Goal: Task Accomplishment & Management: Complete application form

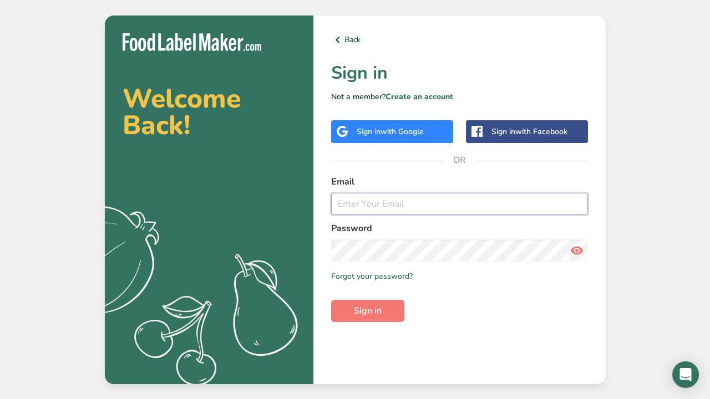
type input "paleoprimalsweets@gmail.com"
click at [373, 307] on span "Sign in" at bounding box center [368, 310] width 28 height 13
click at [369, 313] on span "Sign in" at bounding box center [368, 310] width 28 height 13
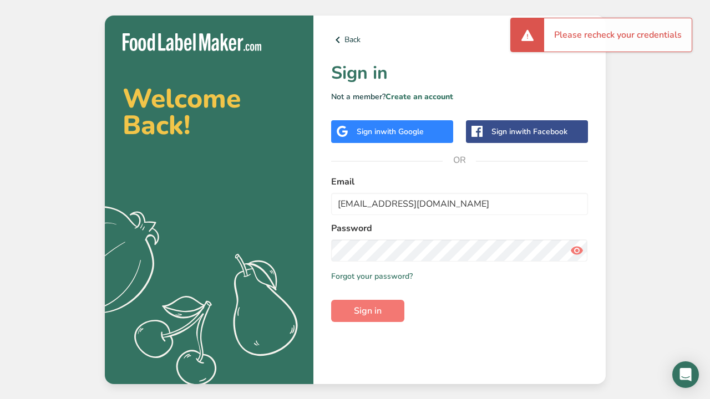
click at [383, 135] on span "with Google" at bounding box center [401, 131] width 43 height 11
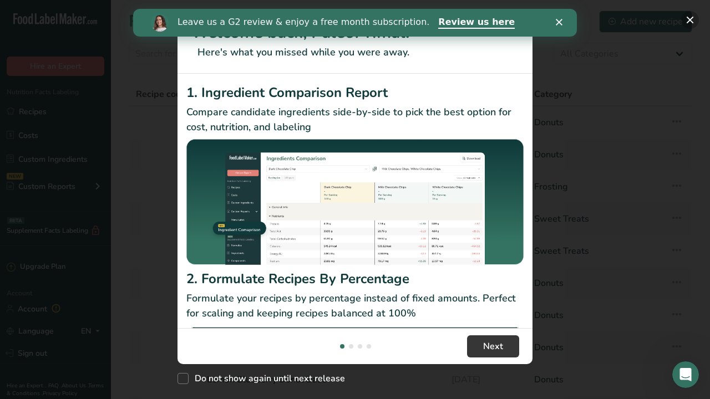
click at [689, 22] on button "New Features" at bounding box center [690, 20] width 18 height 18
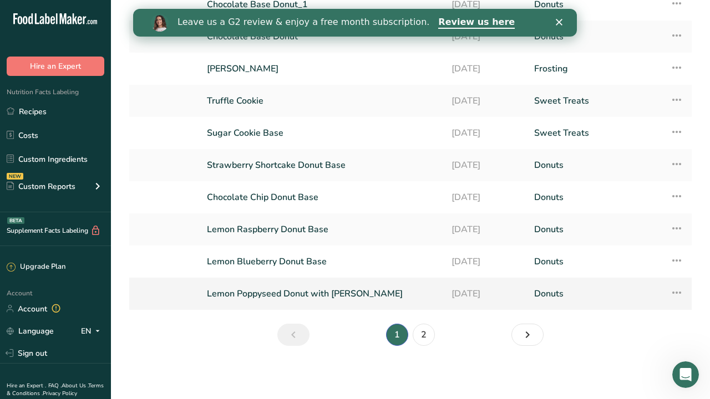
scroll to position [118, 0]
click at [424, 334] on link "2" at bounding box center [424, 335] width 22 height 22
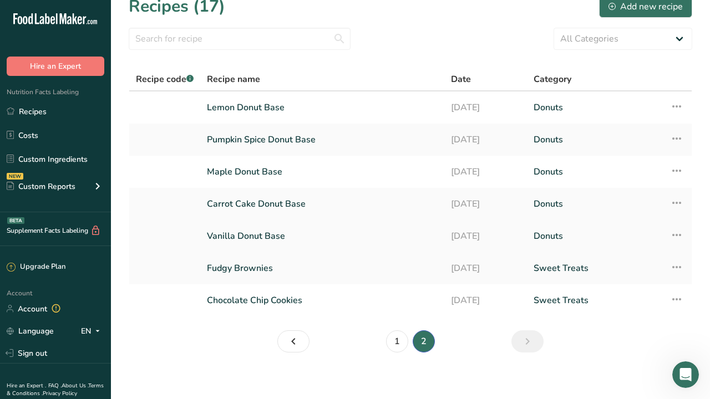
scroll to position [14, 0]
click at [398, 346] on link "1" at bounding box center [397, 342] width 22 height 22
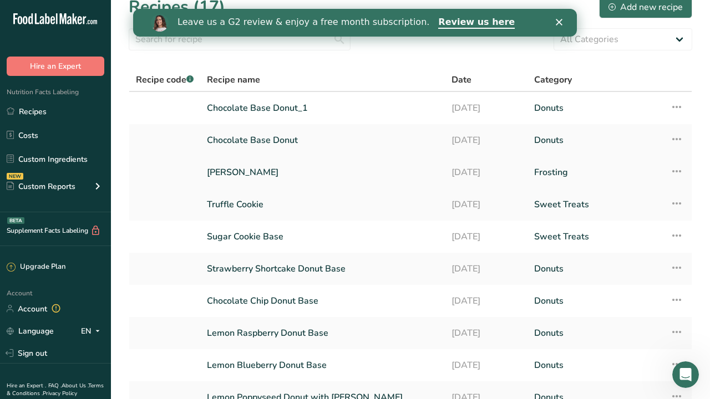
click at [674, 172] on icon at bounding box center [676, 171] width 13 height 20
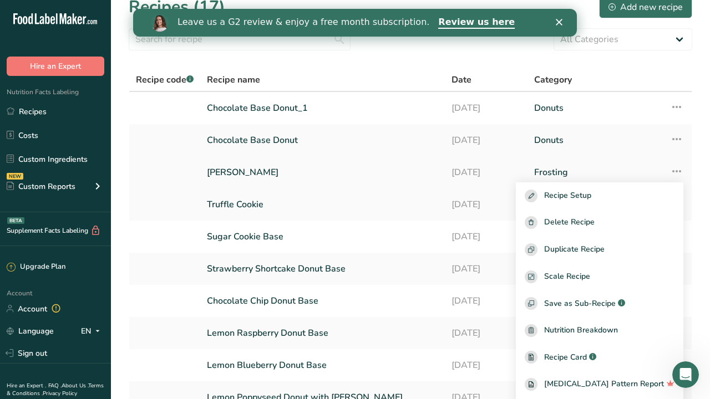
click at [556, 171] on link "Frosting" at bounding box center [595, 172] width 123 height 23
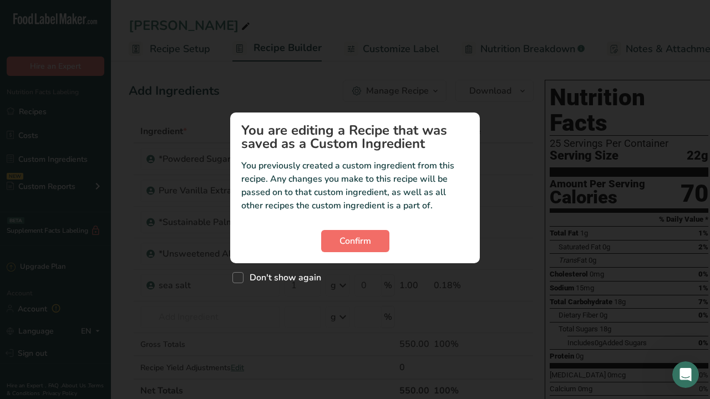
click at [358, 244] on span "Confirm" at bounding box center [355, 241] width 32 height 13
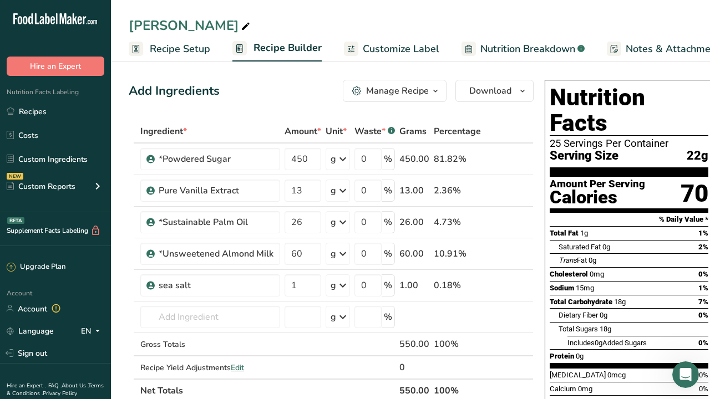
click at [196, 50] on span "Recipe Setup" at bounding box center [180, 49] width 60 height 15
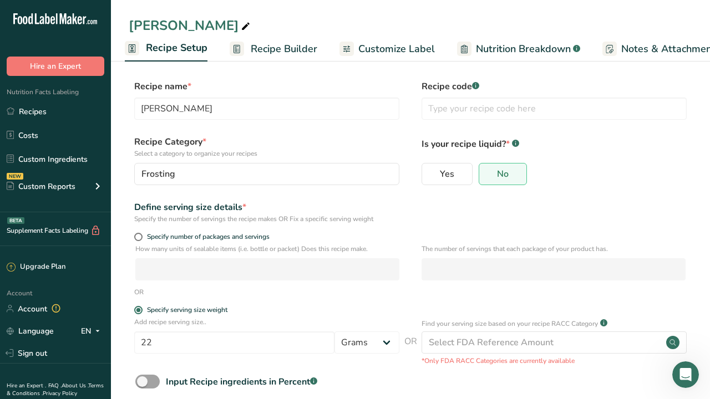
click at [278, 47] on span "Recipe Builder" at bounding box center [284, 49] width 67 height 15
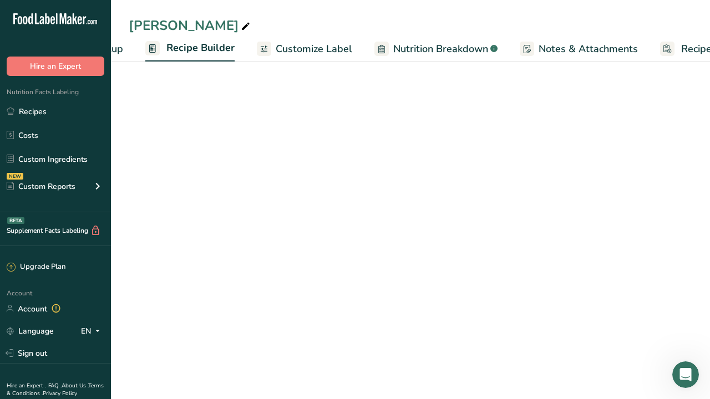
scroll to position [0, 107]
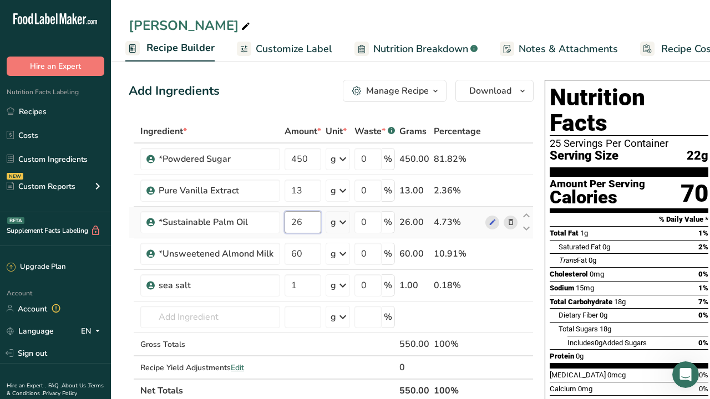
click at [306, 227] on input "26" at bounding box center [302, 222] width 37 height 22
type input "24"
click at [297, 156] on input "450" at bounding box center [302, 159] width 37 height 22
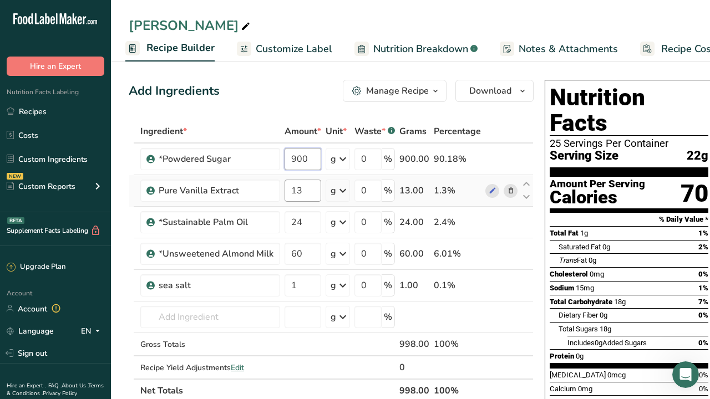
type input "900"
click at [296, 189] on div "Ingredient * Amount * Unit * Waste * .a-a{fill:#347362;}.b-a{fill:#fff;} Grams …" at bounding box center [331, 261] width 405 height 283
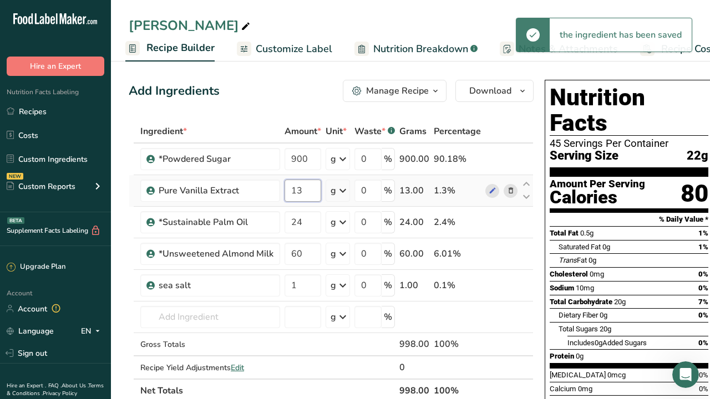
click at [296, 189] on input "13" at bounding box center [302, 191] width 37 height 22
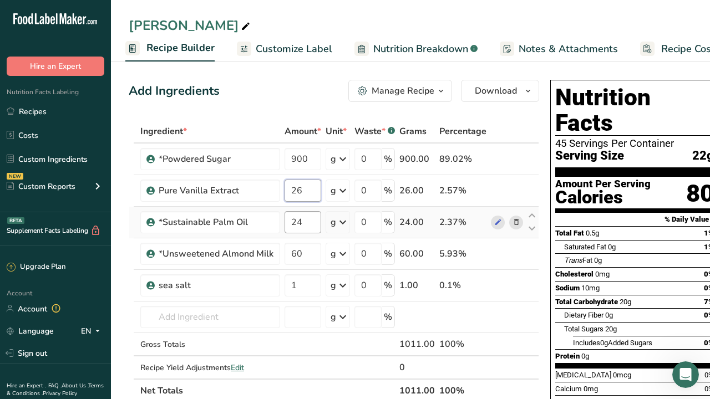
type input "26"
click at [294, 218] on div "Ingredient * Amount * Unit * Waste * .a-a{fill:#347362;}.b-a{fill:#fff;} Grams …" at bounding box center [334, 261] width 410 height 283
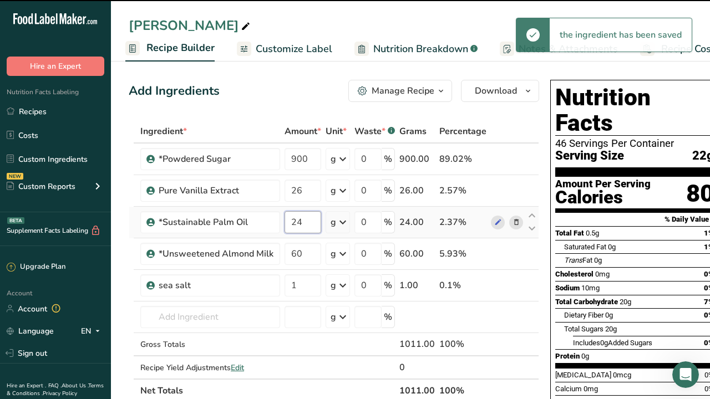
click at [298, 221] on input "24" at bounding box center [302, 222] width 37 height 22
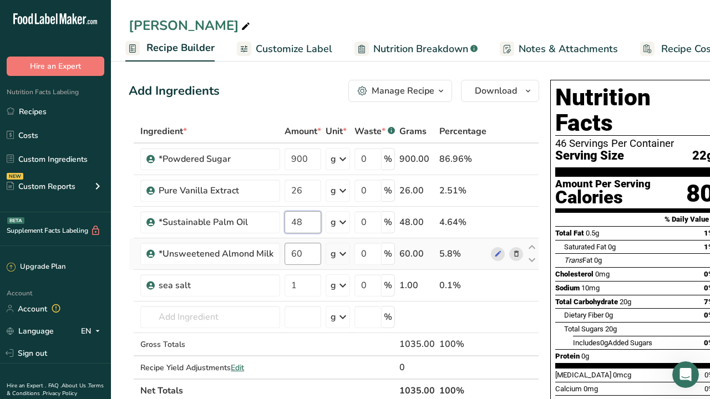
type input "48"
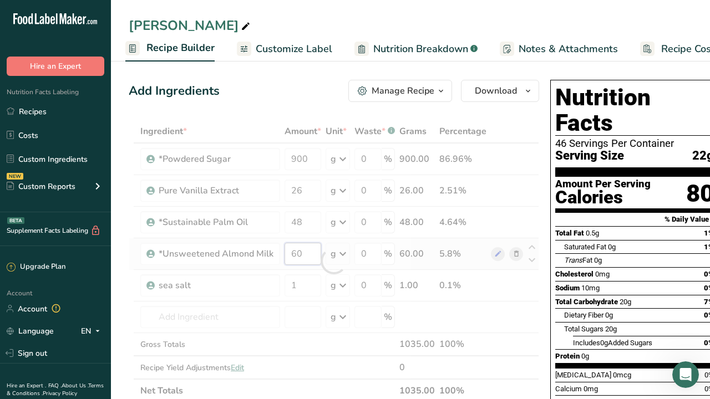
click at [302, 250] on div "Ingredient * Amount * Unit * Waste * .a-a{fill:#347362;}.b-a{fill:#fff;} Grams …" at bounding box center [334, 261] width 410 height 283
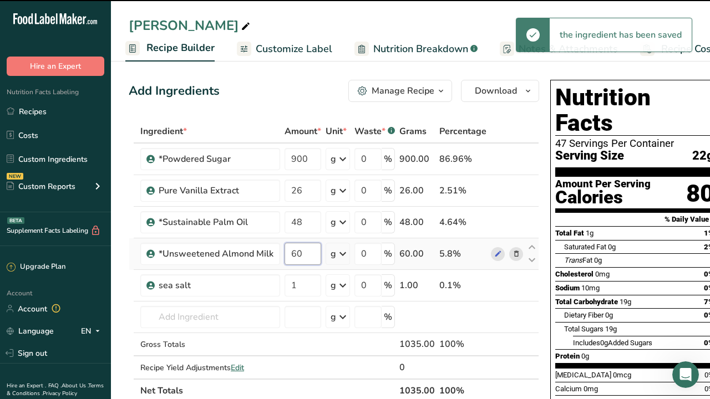
click at [298, 252] on input "60" at bounding box center [302, 254] width 37 height 22
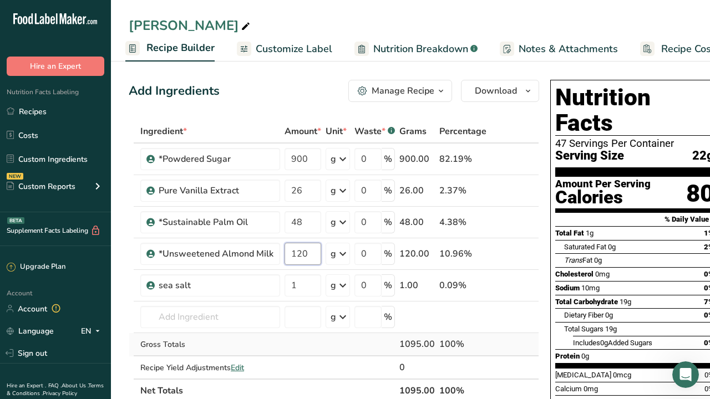
scroll to position [0, 0]
type input "120"
click at [281, 47] on span "Customize Label" at bounding box center [294, 49] width 77 height 15
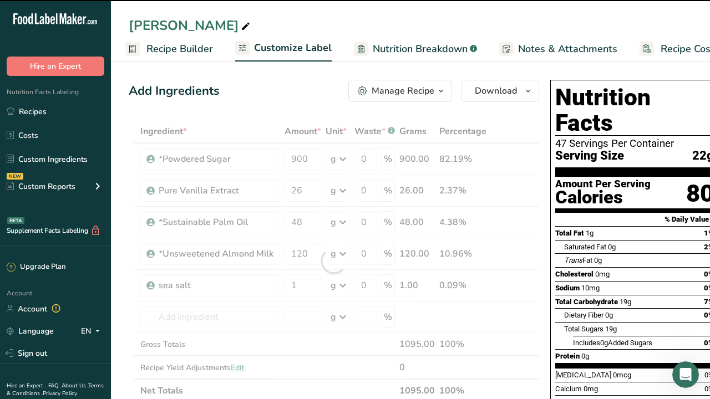
scroll to position [0, 143]
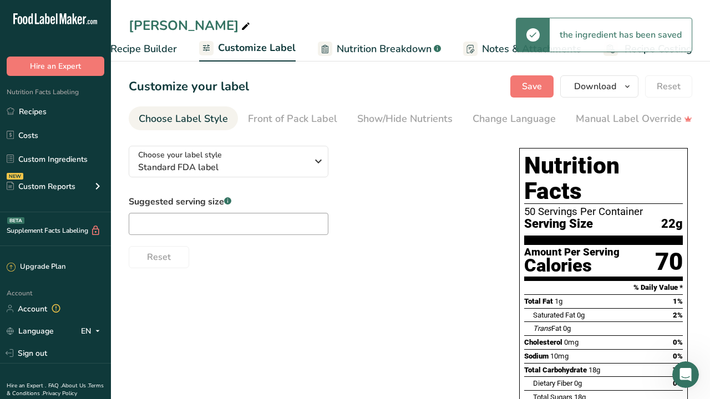
click at [162, 46] on span "Recipe Builder" at bounding box center [143, 49] width 67 height 15
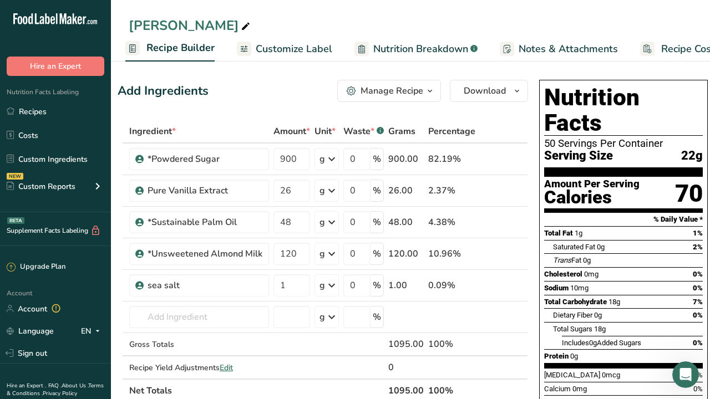
scroll to position [0, 11]
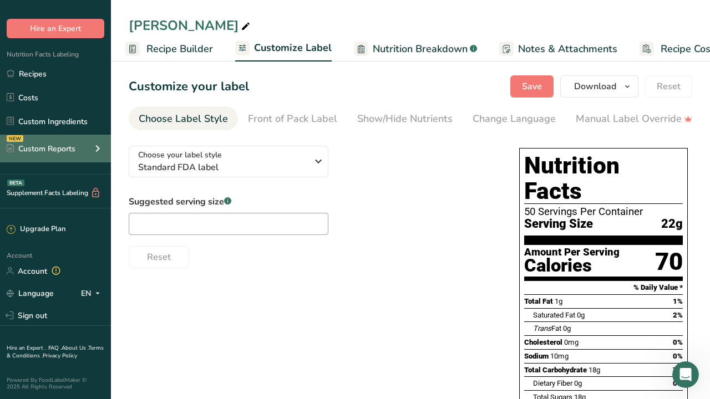
scroll to position [37, 0]
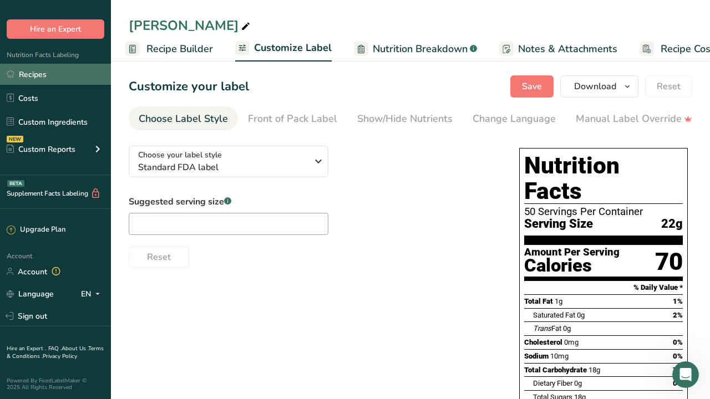
click at [33, 77] on link "Recipes" at bounding box center [55, 74] width 111 height 21
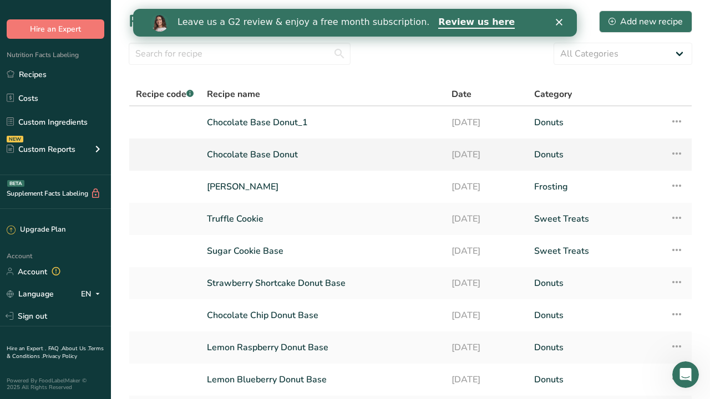
click at [256, 154] on link "Chocolate Base Donut" at bounding box center [322, 154] width 231 height 23
click at [660, 19] on div "Add new recipe" at bounding box center [645, 21] width 74 height 13
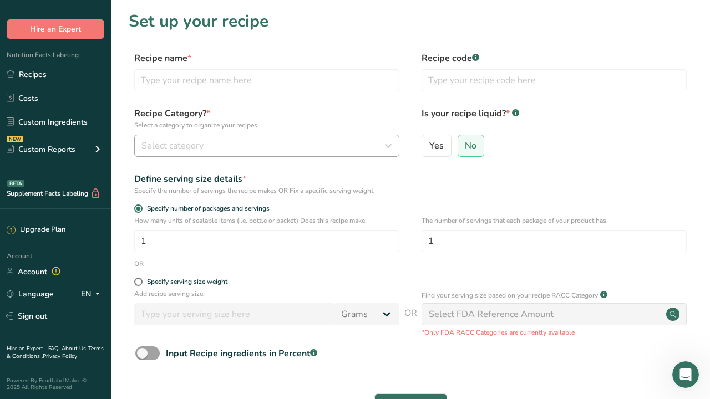
click at [315, 144] on div "Select category" at bounding box center [263, 145] width 244 height 13
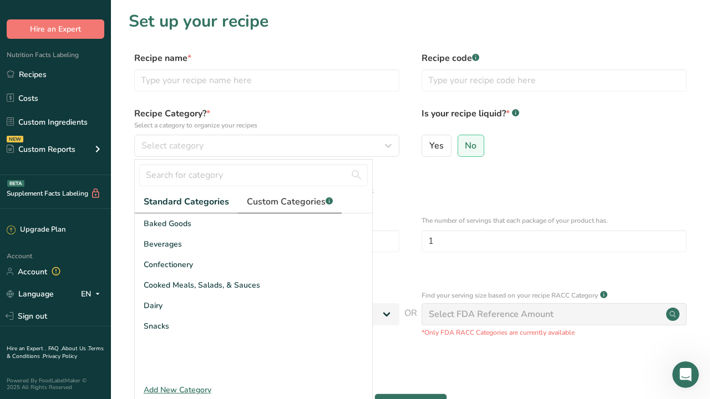
click at [299, 205] on span "Custom Categories .a-a{fill:#347362;}.b-a{fill:#fff;}" at bounding box center [290, 201] width 86 height 13
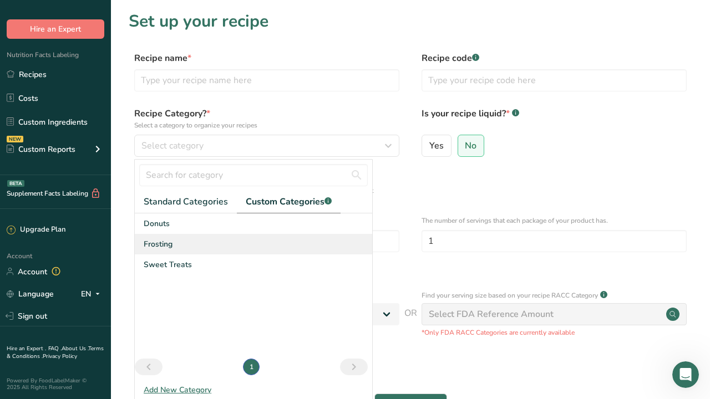
click at [156, 242] on span "Frosting" at bounding box center [158, 244] width 29 height 12
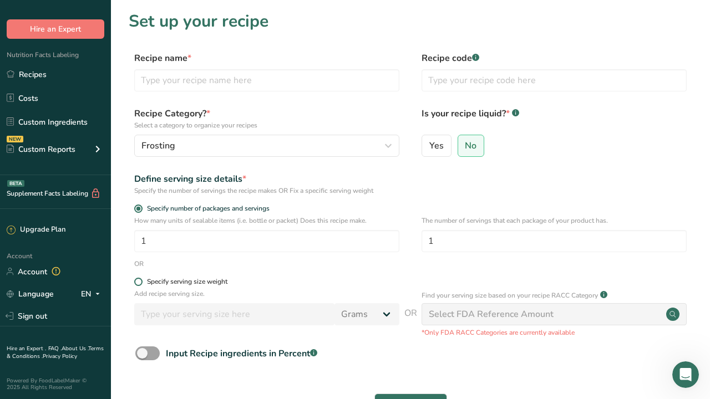
click at [139, 281] on span at bounding box center [138, 282] width 8 height 8
click at [139, 281] on input "Specify serving size weight" at bounding box center [137, 281] width 7 height 7
radio input "true"
radio input "false"
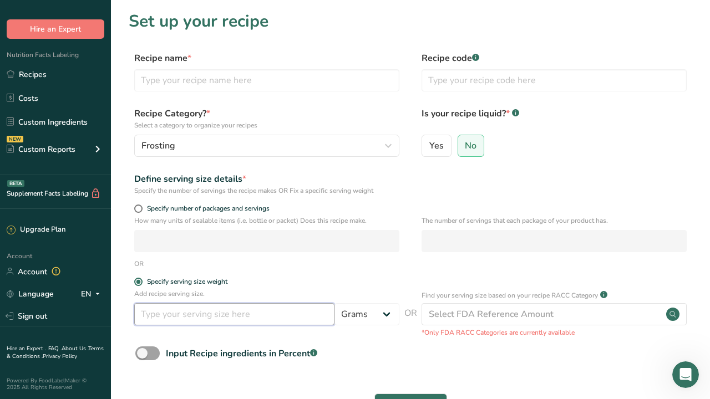
click at [150, 312] on input "number" at bounding box center [234, 314] width 200 height 22
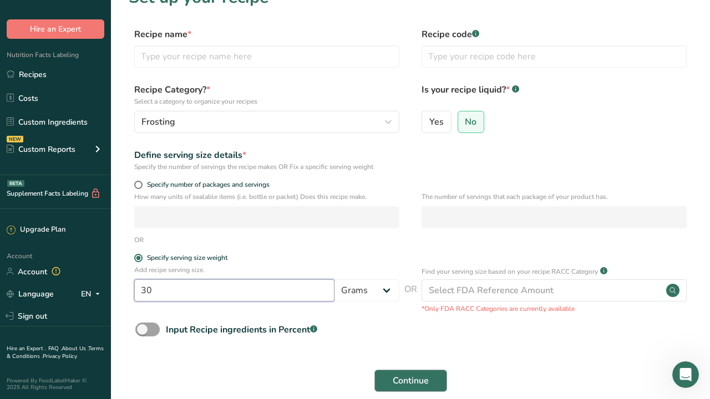
type input "30"
click at [403, 377] on span "Continue" at bounding box center [411, 380] width 36 height 13
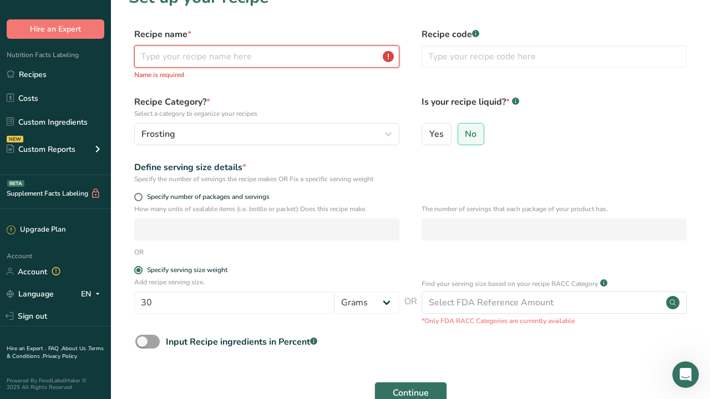
click at [270, 60] on input "text" at bounding box center [266, 56] width 265 height 22
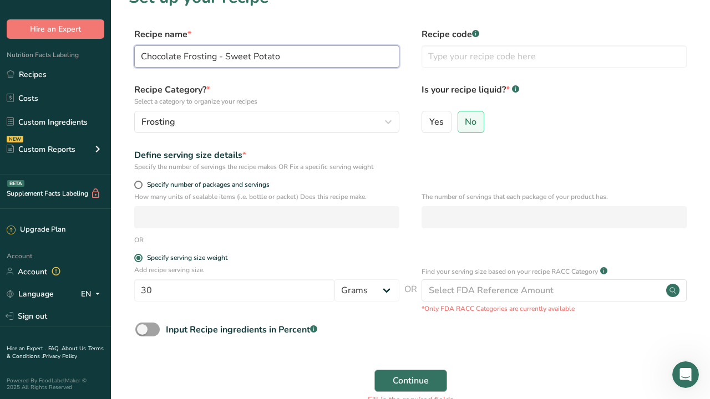
type input "Chocolate Frosting - Sweet Potato"
click at [406, 379] on span "Continue" at bounding box center [411, 380] width 36 height 13
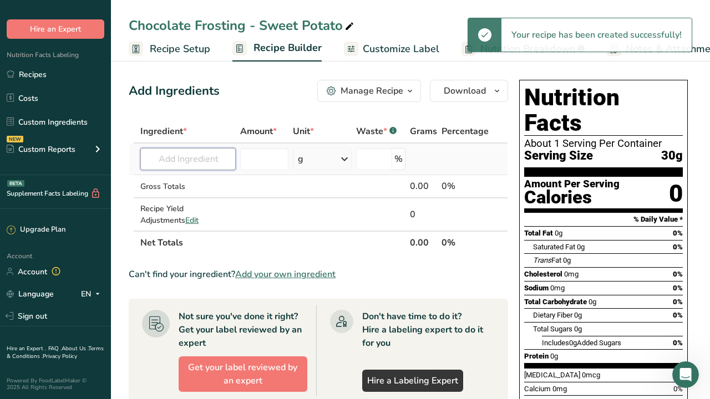
click at [172, 163] on input "text" at bounding box center [187, 159] width 95 height 22
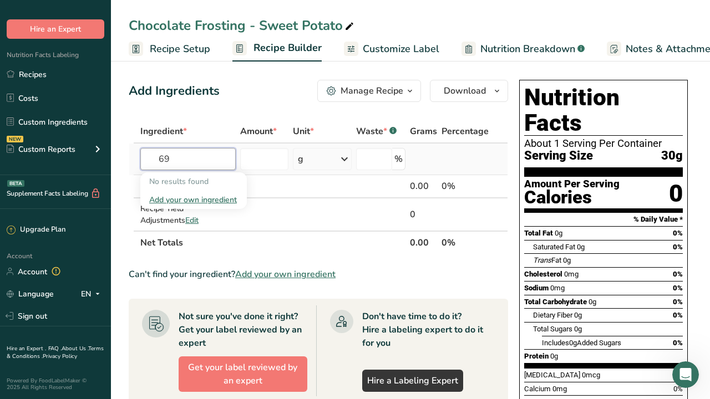
type input "6"
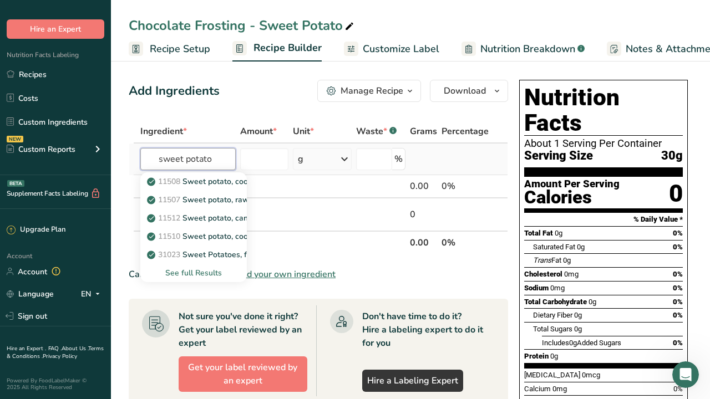
type input "sweet potato"
click at [174, 272] on div "See full Results" at bounding box center [193, 273] width 89 height 12
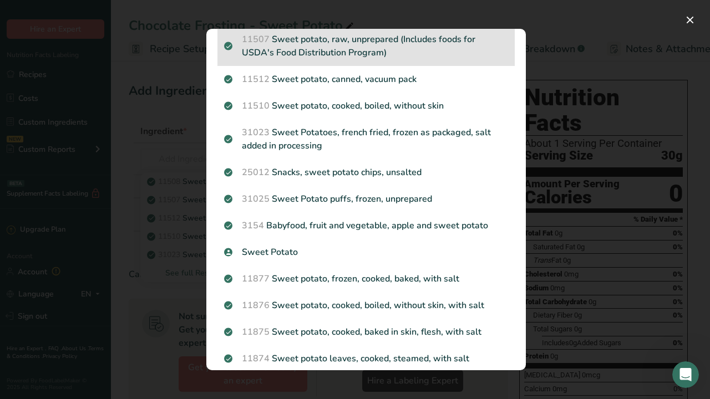
scroll to position [72, 0]
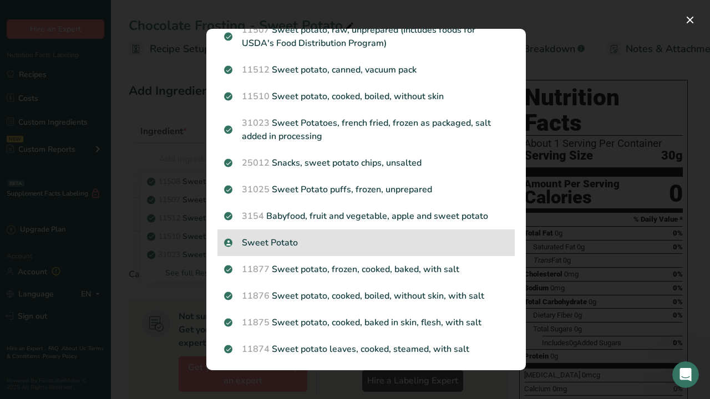
click at [317, 242] on p "Sweet Potato" at bounding box center [366, 242] width 284 height 13
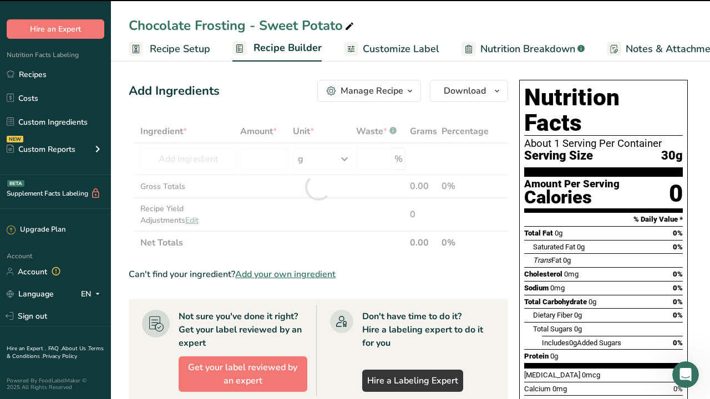
type input "0"
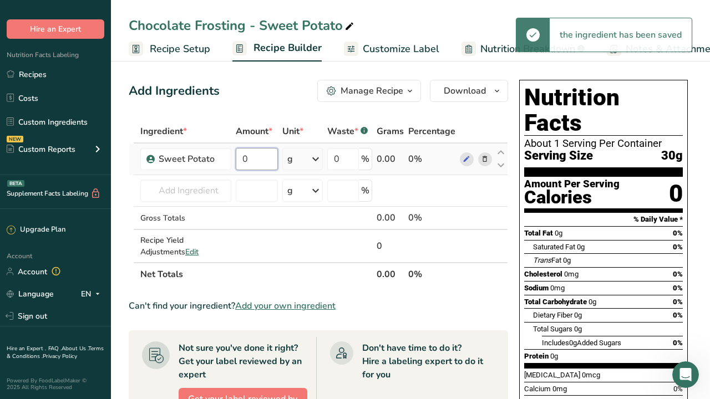
click at [255, 161] on input "0" at bounding box center [257, 159] width 42 height 22
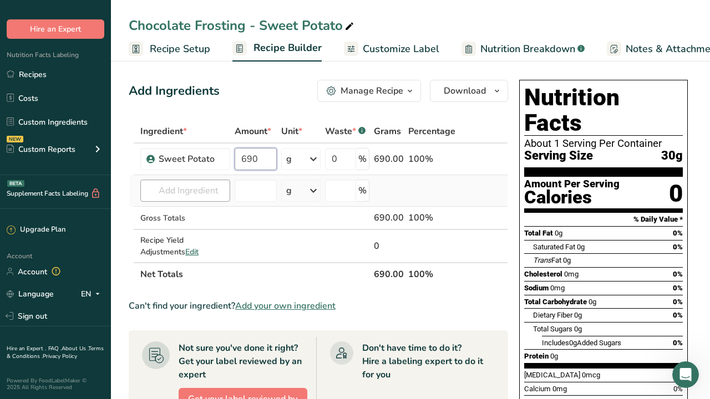
type input "690"
click at [182, 187] on div "Ingredient * Amount * Unit * Waste * .a-a{fill:#347362;}.b-a{fill:#fff;} Grams …" at bounding box center [318, 203] width 379 height 166
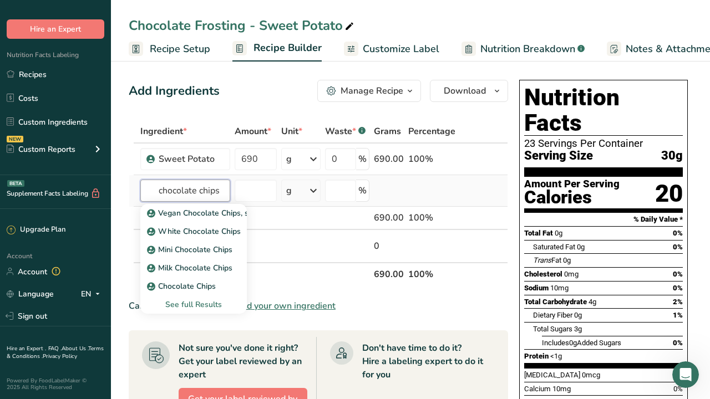
type input "chocolate chips"
click at [199, 305] on div "See full Results" at bounding box center [193, 305] width 89 height 12
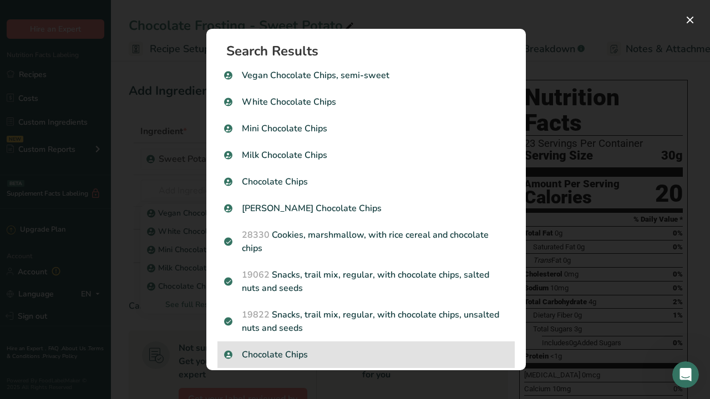
click at [325, 351] on p "Chocolate Chips" at bounding box center [366, 354] width 284 height 13
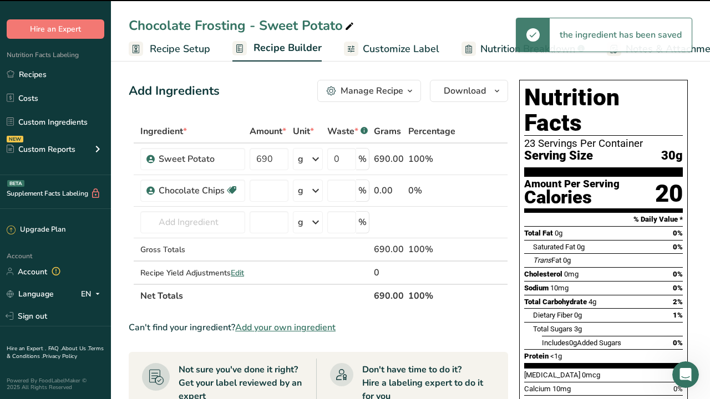
type input "0"
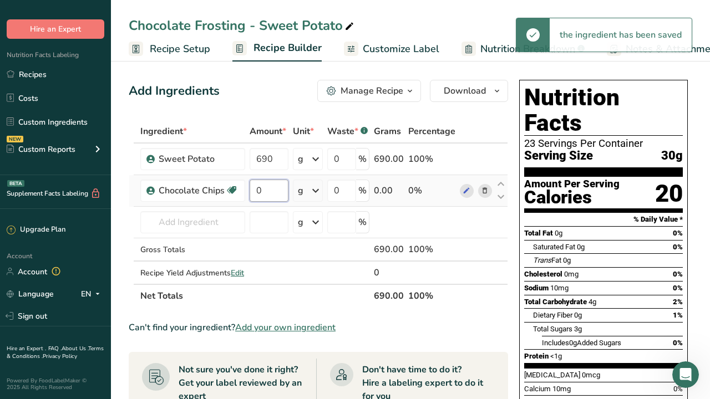
click at [268, 194] on input "0" at bounding box center [269, 191] width 39 height 22
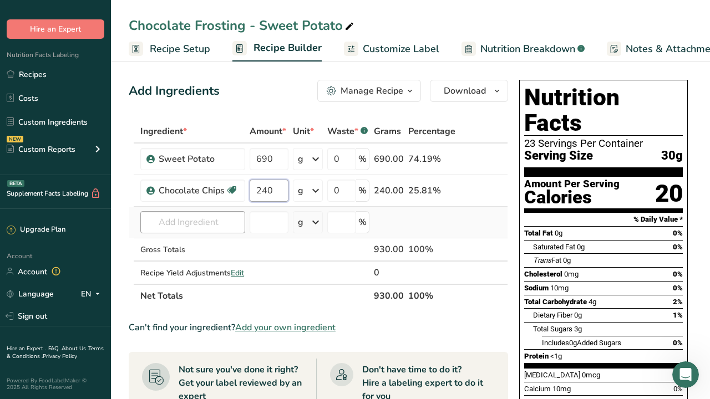
type input "240"
click at [207, 223] on div "Ingredient * Amount * Unit * Waste * .a-a{fill:#347362;}.b-a{fill:#fff;} Grams …" at bounding box center [318, 214] width 379 height 188
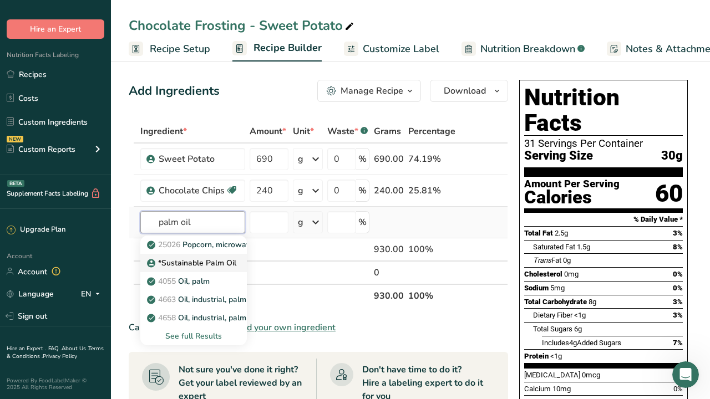
type input "palm oil"
click at [215, 266] on p "*Sustainable Palm Oil" at bounding box center [192, 263] width 87 height 12
type input "*Sustainable Palm Oil"
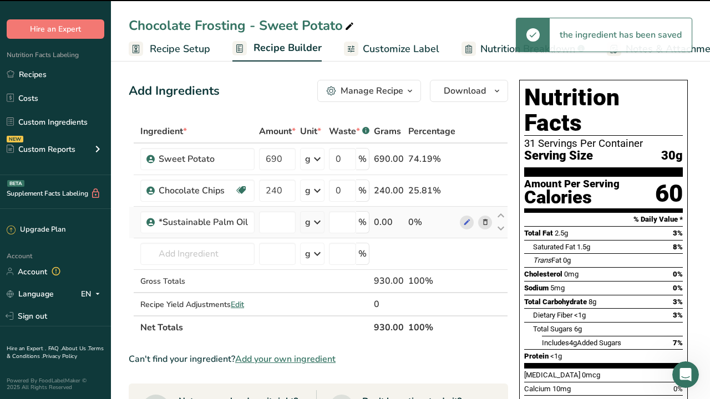
type input "0"
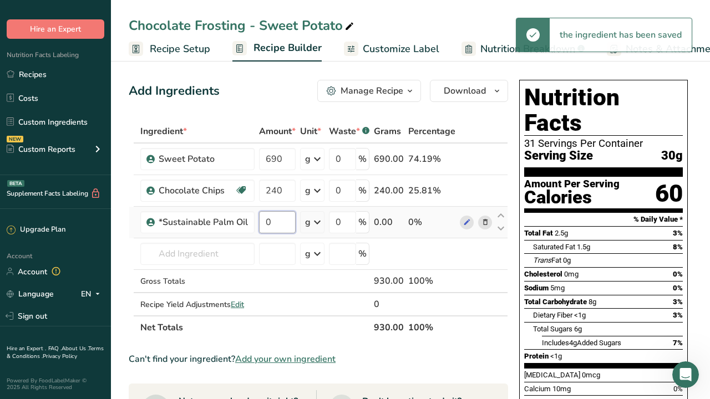
click at [275, 224] on input "0" at bounding box center [277, 222] width 37 height 22
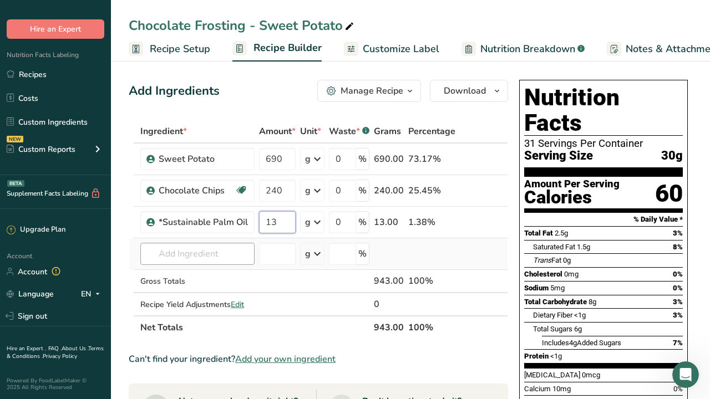
type input "13"
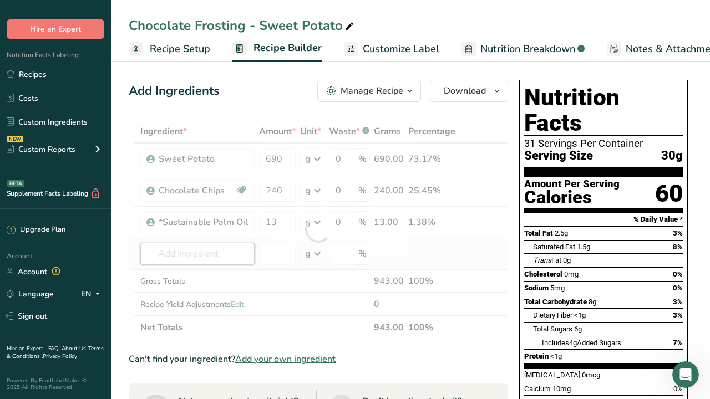
click at [220, 260] on div "Ingredient * Amount * Unit * Waste * .a-a{fill:#347362;}.b-a{fill:#fff;} Grams …" at bounding box center [318, 230] width 379 height 220
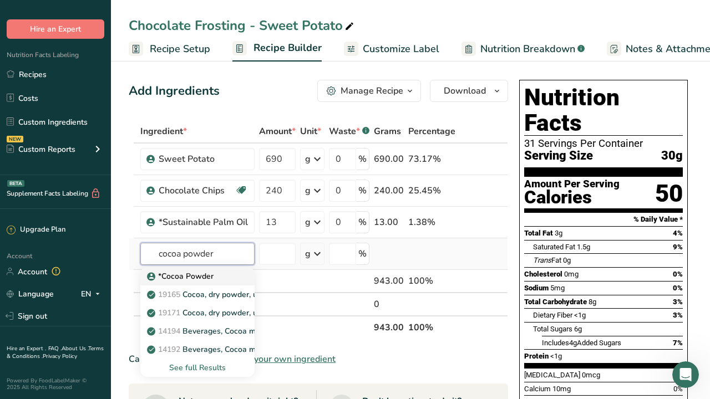
type input "cocoa powder"
click at [207, 282] on link "*Cocoa Powder" at bounding box center [197, 276] width 114 height 18
type input "*Cocoa Powder"
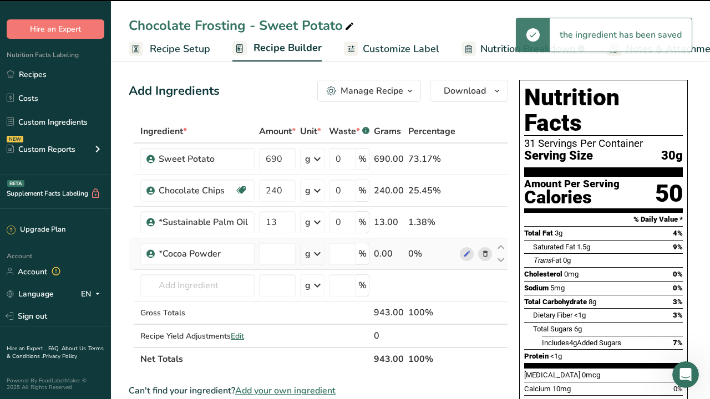
type input "0"
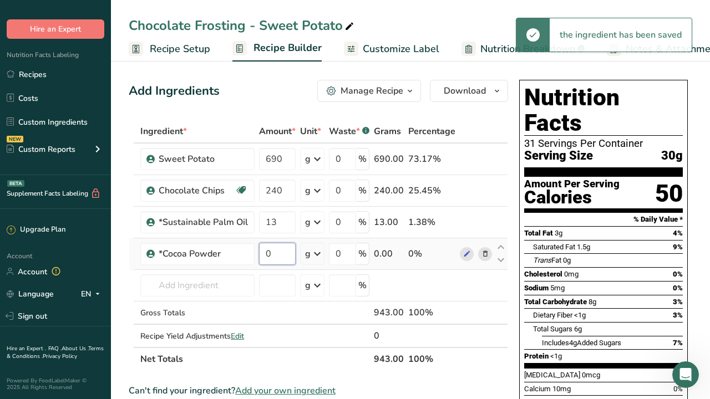
click at [279, 257] on input "0" at bounding box center [277, 254] width 37 height 22
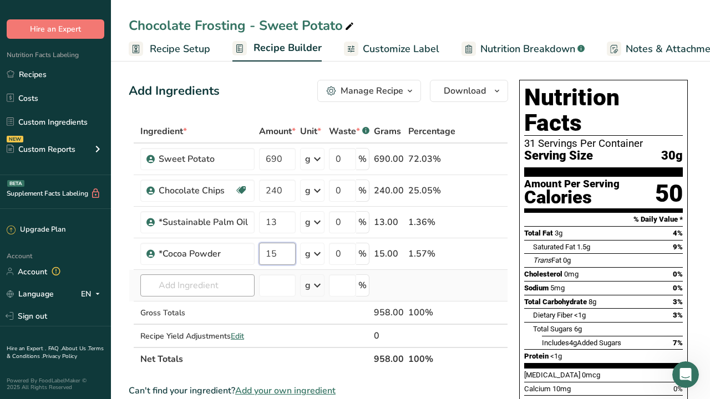
type input "15"
click at [202, 291] on div "Ingredient * Amount * Unit * Waste * .a-a{fill:#347362;}.b-a{fill:#fff;} Grams …" at bounding box center [318, 245] width 379 height 251
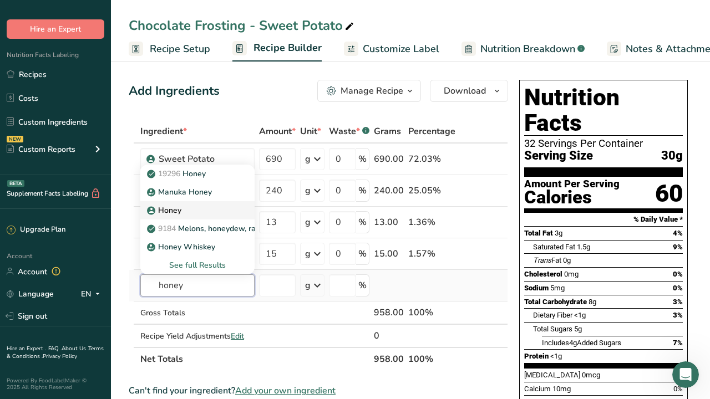
type input "honey"
click at [191, 211] on div "Honey" at bounding box center [188, 211] width 79 height 12
type input "Honey"
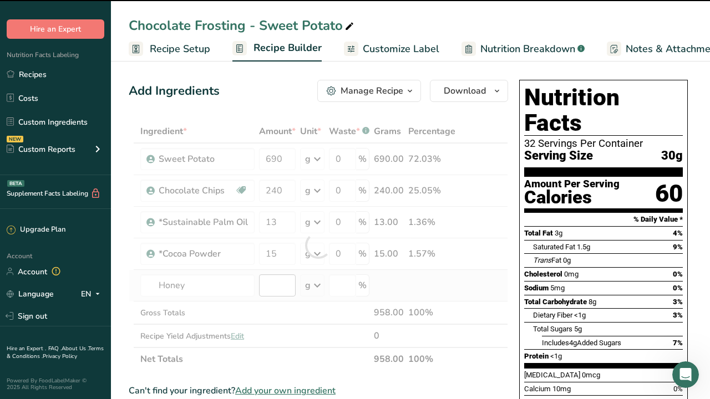
type input "0"
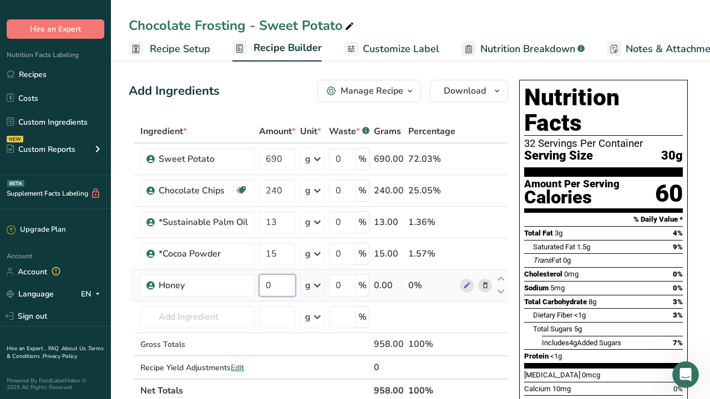
click at [275, 285] on input "0" at bounding box center [277, 285] width 37 height 22
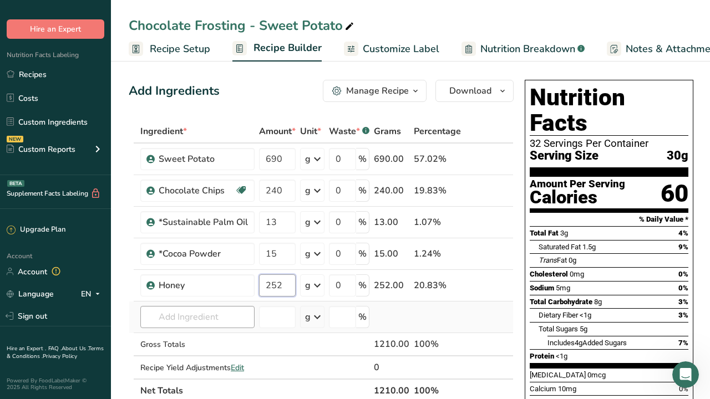
type input "252"
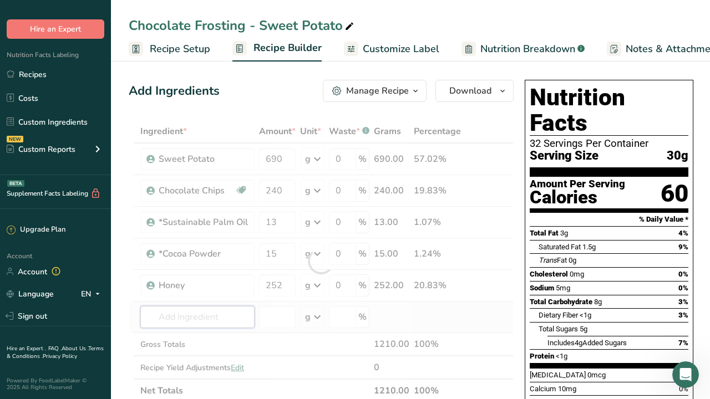
click at [226, 320] on div "Ingredient * Amount * Unit * Waste * .a-a{fill:#347362;}.b-a{fill:#fff;} Grams …" at bounding box center [321, 261] width 385 height 283
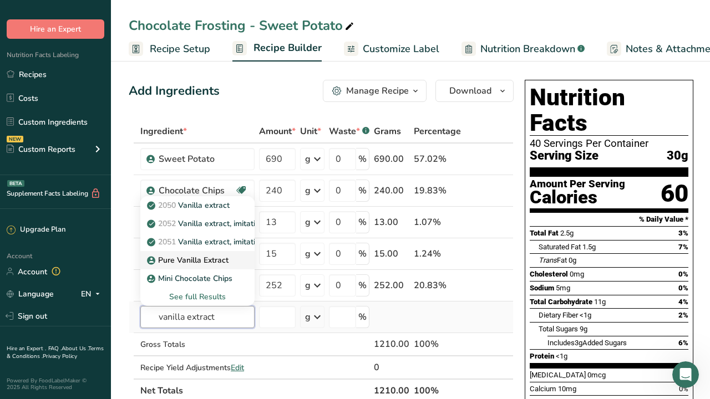
type input "vanilla extract"
click at [216, 264] on p "Pure Vanilla Extract" at bounding box center [188, 261] width 79 height 12
type input "Pure Vanilla Extract"
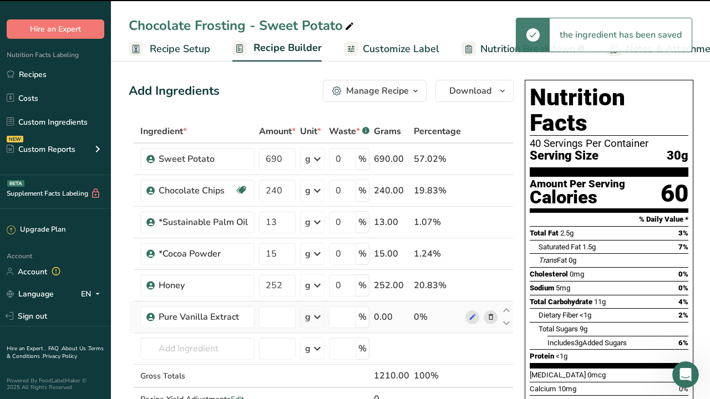
type input "0"
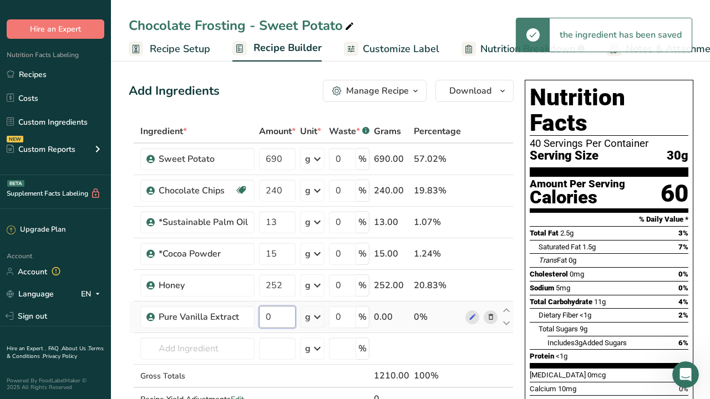
click at [273, 319] on input "0" at bounding box center [277, 317] width 37 height 22
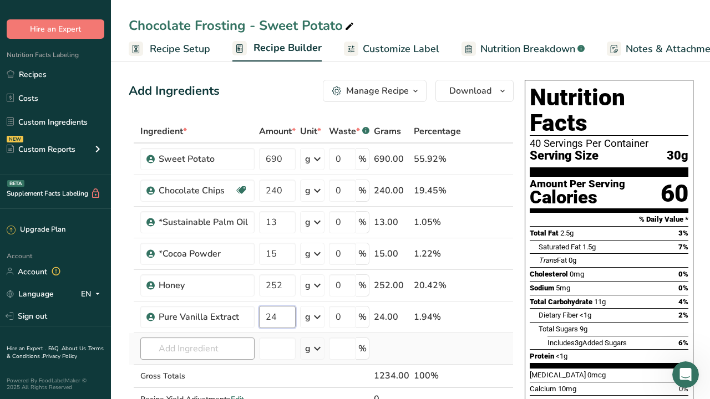
type input "24"
click at [222, 353] on div "Ingredient * Amount * Unit * Waste * .a-a{fill:#347362;}.b-a{fill:#fff;} Grams …" at bounding box center [321, 277] width 385 height 314
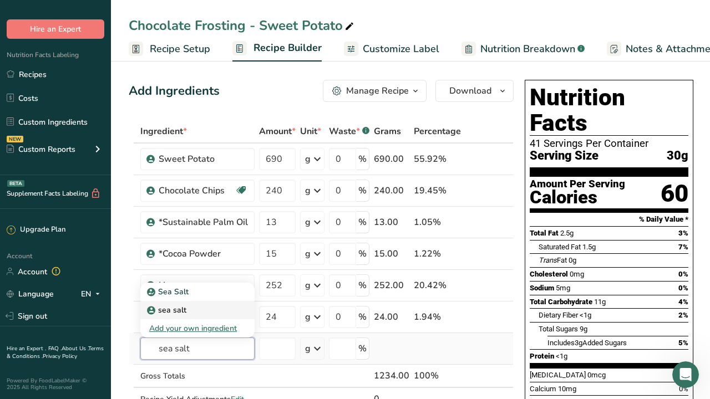
type input "sea salt"
click at [182, 314] on p "sea salt" at bounding box center [167, 310] width 37 height 12
type input "sea salt"
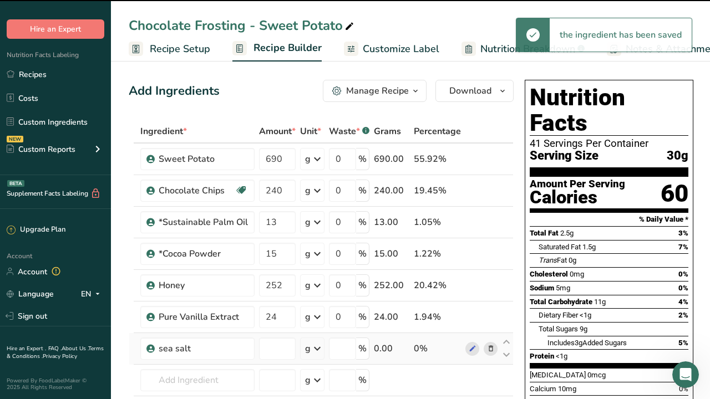
type input "0"
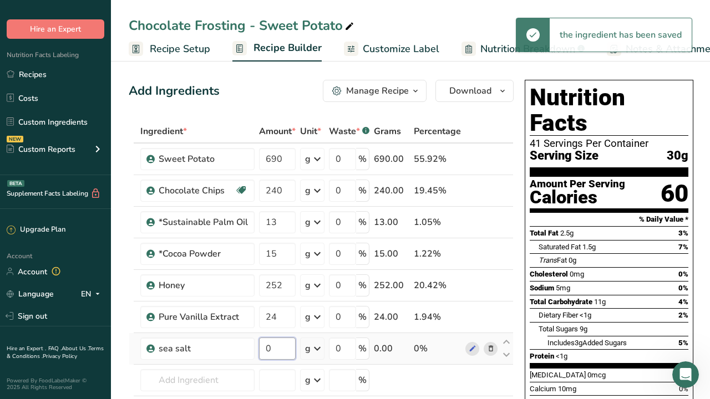
click at [279, 348] on input "0" at bounding box center [277, 349] width 37 height 22
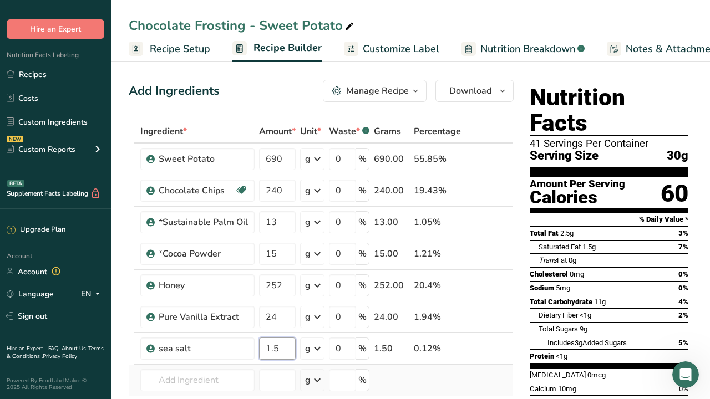
type input "1.5"
click at [441, 383] on div "Ingredient * Amount * Unit * Waste * .a-a{fill:#347362;}.b-a{fill:#fff;} Grams …" at bounding box center [321, 293] width 385 height 346
click at [165, 52] on span "Recipe Setup" at bounding box center [180, 49] width 60 height 15
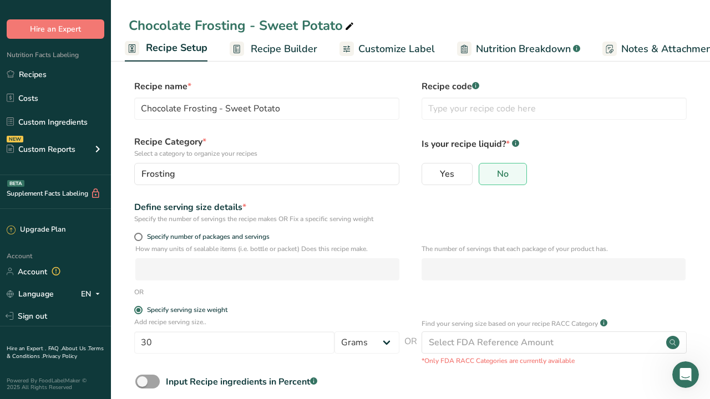
click at [290, 49] on span "Recipe Builder" at bounding box center [284, 49] width 67 height 15
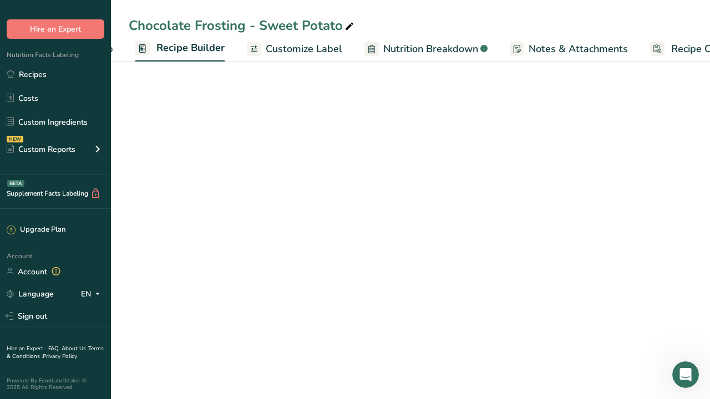
scroll to position [0, 107]
